Goal: Information Seeking & Learning: Learn about a topic

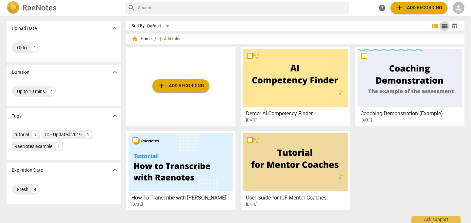
click at [444, 26] on span "view_list" at bounding box center [445, 26] width 8 height 8
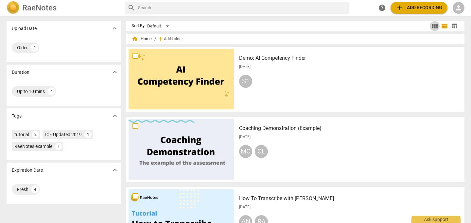
click at [436, 26] on span "view_module" at bounding box center [435, 26] width 8 height 8
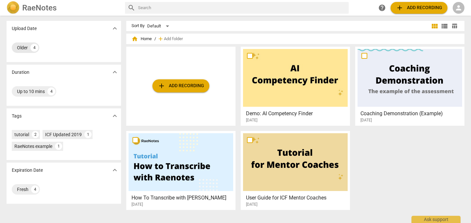
click at [24, 46] on div "Older" at bounding box center [22, 47] width 11 height 7
click at [136, 38] on span "home" at bounding box center [135, 39] width 7 height 7
click at [30, 9] on h2 "RaeNotes" at bounding box center [39, 7] width 34 height 9
click at [32, 91] on div "Up to 10 mins" at bounding box center [31, 91] width 28 height 7
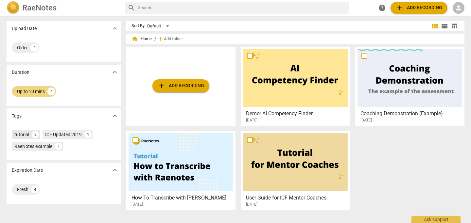
click at [20, 132] on div "tutorial" at bounding box center [21, 135] width 15 height 7
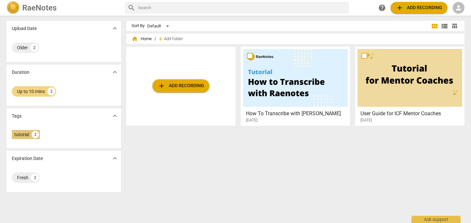
click at [20, 132] on div "tutorial" at bounding box center [21, 135] width 15 height 7
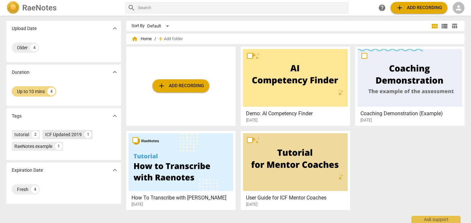
click at [59, 134] on div "ICF Updated 2019" at bounding box center [63, 135] width 37 height 7
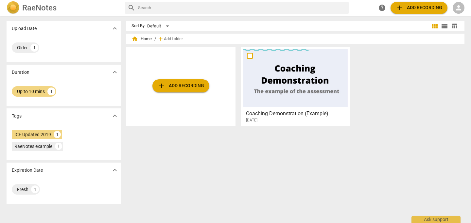
click at [287, 75] on div at bounding box center [295, 78] width 105 height 58
click at [114, 28] on span "expand_more" at bounding box center [115, 29] width 8 height 8
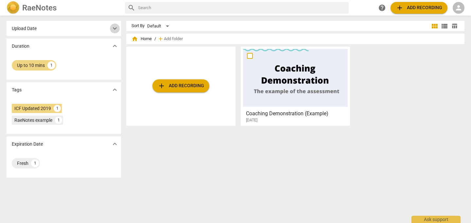
click at [114, 28] on span "expand_more" at bounding box center [115, 29] width 8 height 8
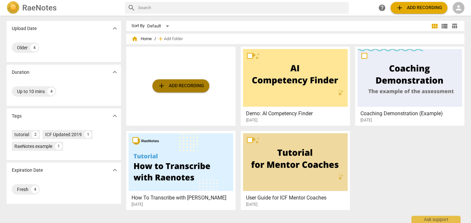
click at [158, 83] on span "add" at bounding box center [162, 86] width 8 height 8
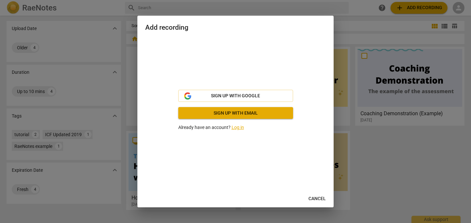
click at [134, 77] on div at bounding box center [235, 111] width 471 height 223
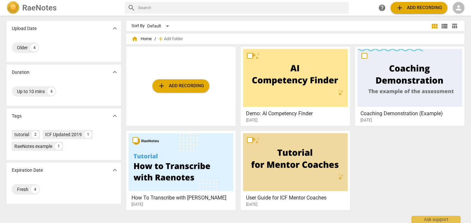
click at [179, 91] on button "add Add recording" at bounding box center [180, 85] width 57 height 13
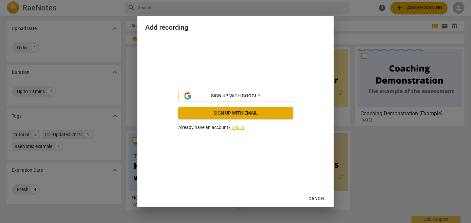
click at [240, 128] on link "Log in" at bounding box center [238, 127] width 12 height 5
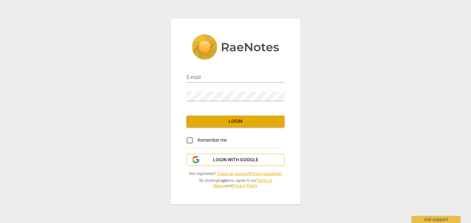
click at [225, 159] on span "Login with Google" at bounding box center [235, 160] width 45 height 7
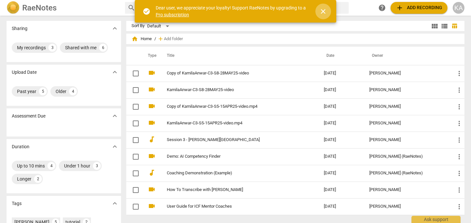
click at [324, 11] on span "close" at bounding box center [323, 12] width 8 height 8
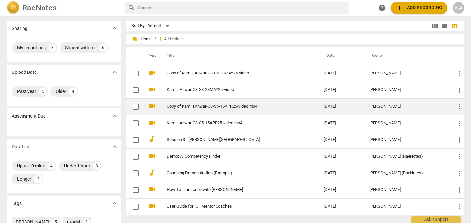
click at [393, 108] on div "[PERSON_NAME]" at bounding box center [407, 106] width 76 height 5
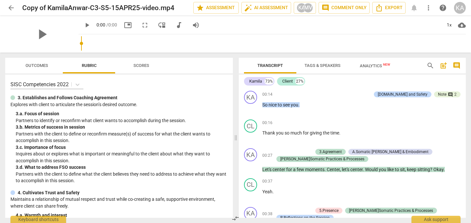
scroll to position [0, 0]
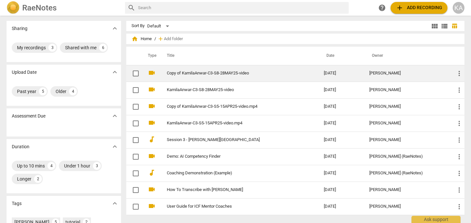
click at [344, 75] on td "[DATE]" at bounding box center [341, 73] width 45 height 17
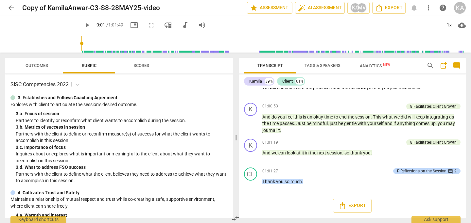
scroll to position [5627, 0]
click at [406, 171] on div "R.Reflections on the Session" at bounding box center [421, 171] width 49 height 6
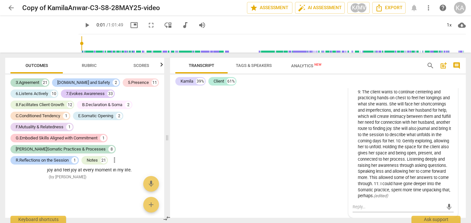
scroll to position [8724, 0]
click at [111, 160] on span "more_vert" at bounding box center [115, 160] width 8 height 8
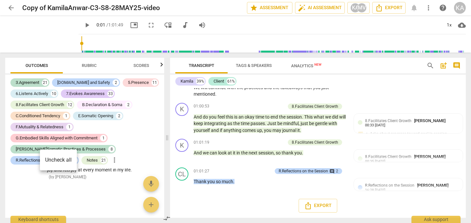
scroll to position [6025, 0]
click at [45, 159] on li "Uncheck all" at bounding box center [58, 160] width 37 height 16
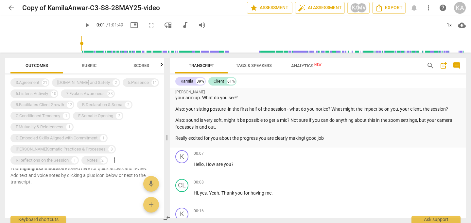
scroll to position [0, 0]
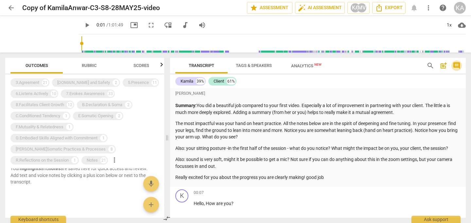
click at [457, 65] on span "comment" at bounding box center [457, 66] width 8 height 8
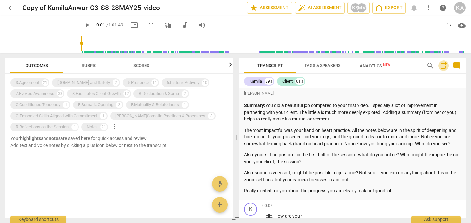
click at [445, 65] on span "post_add" at bounding box center [444, 66] width 8 height 8
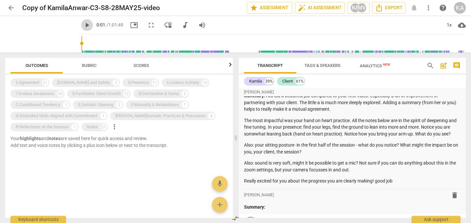
click at [83, 25] on span "play_arrow" at bounding box center [87, 25] width 8 height 8
click at [83, 25] on span "pause" at bounding box center [87, 25] width 8 height 8
type input "17"
